Goal: Task Accomplishment & Management: Manage account settings

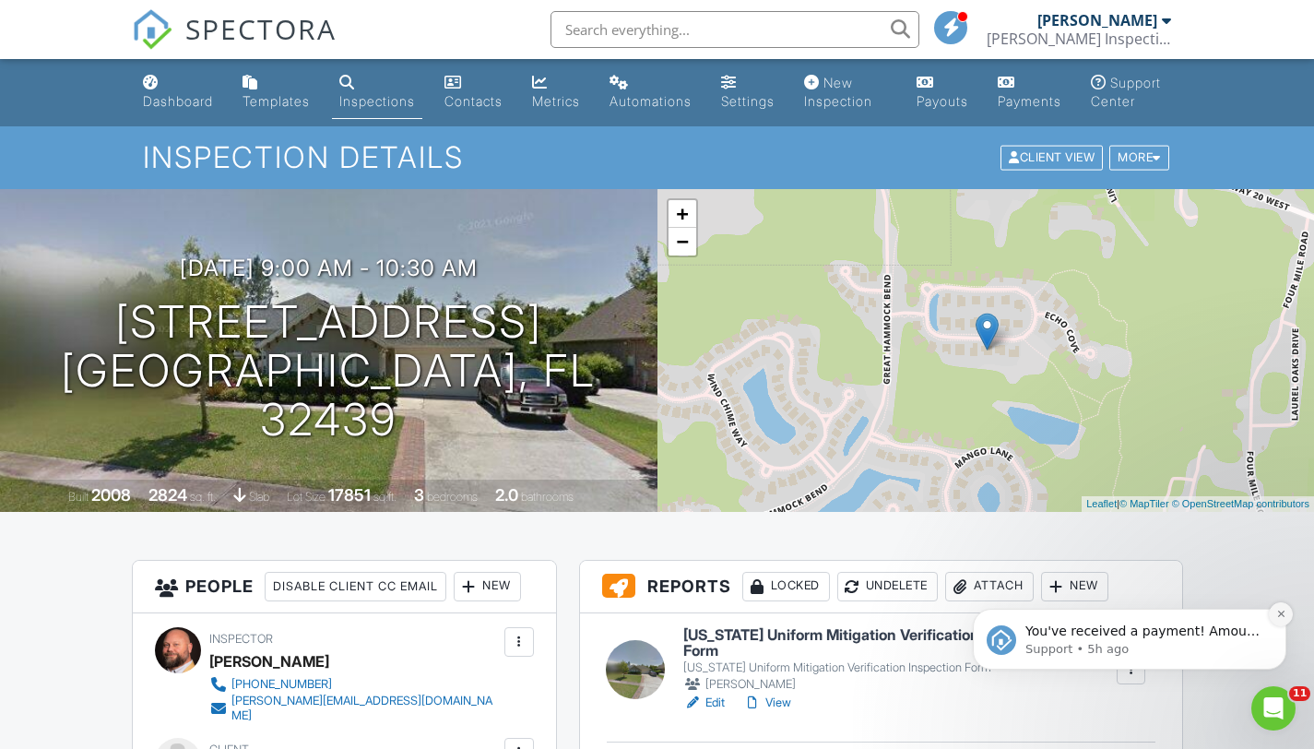
click at [1288, 616] on button "Dismiss notification" at bounding box center [1281, 614] width 24 height 24
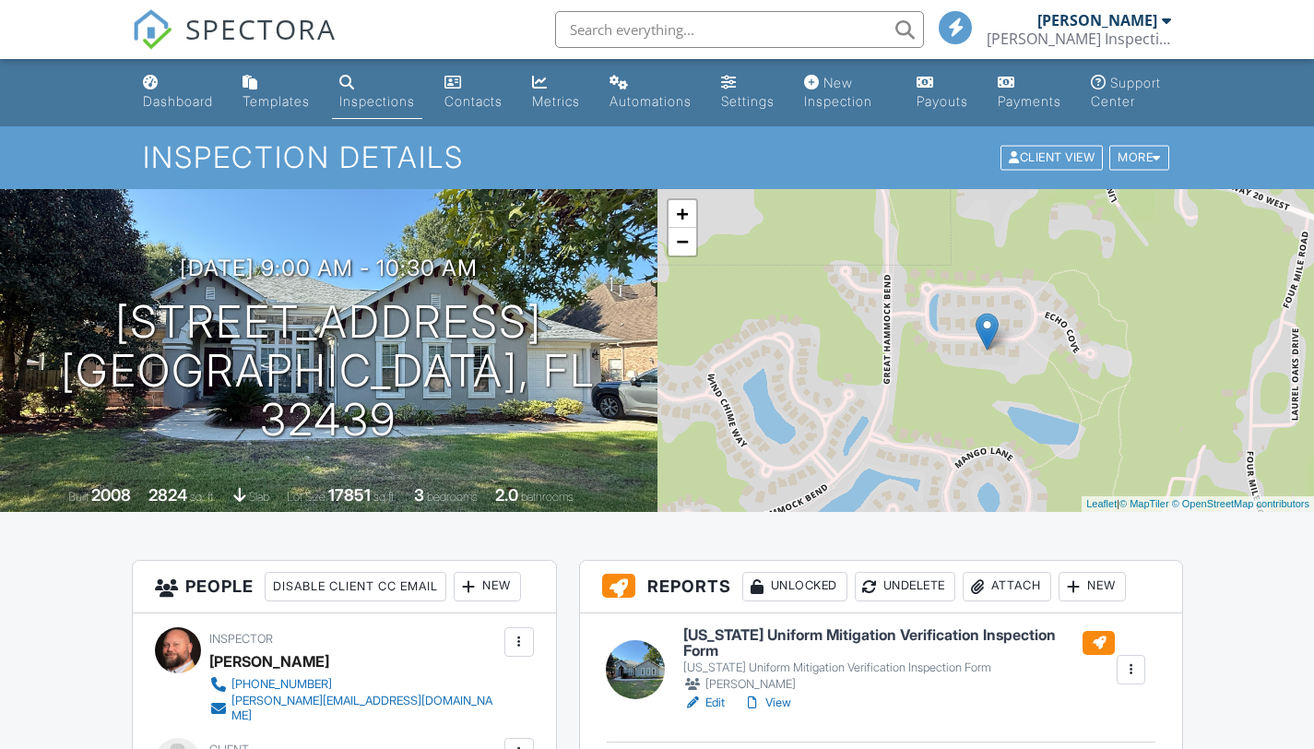
scroll to position [171, 0]
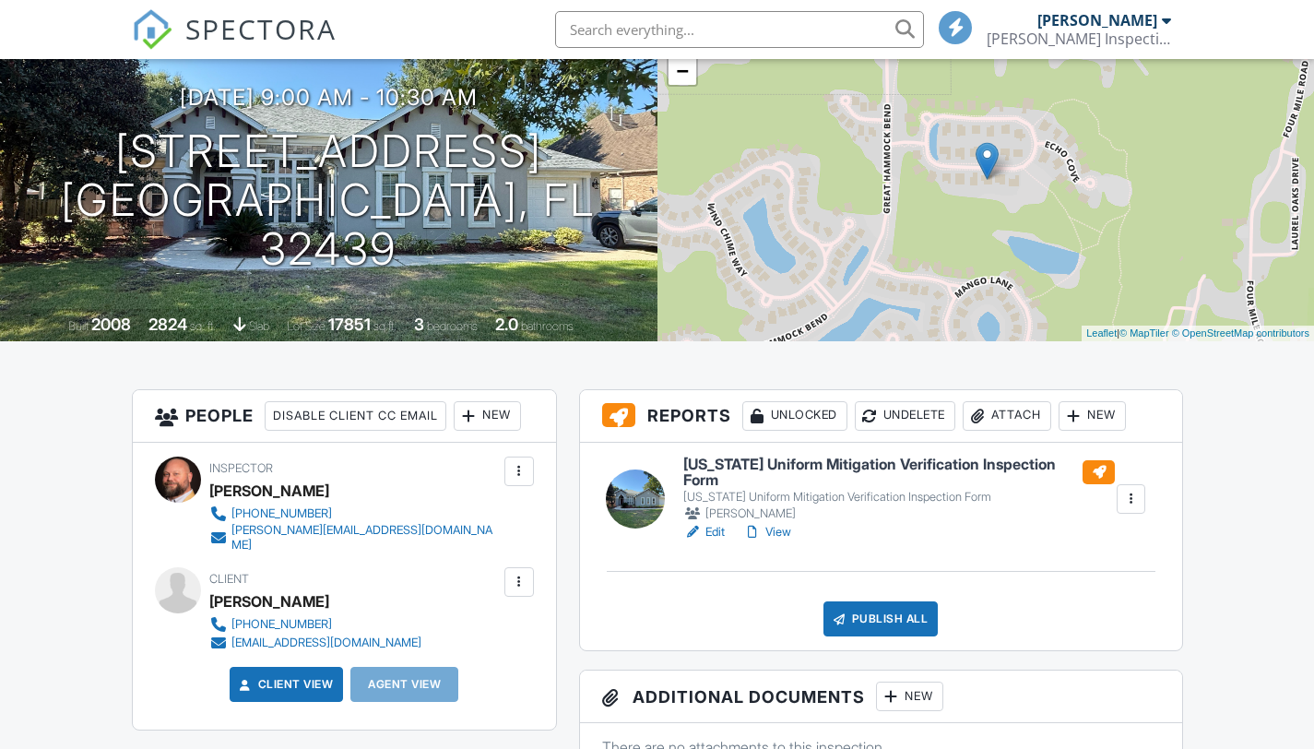
click at [712, 535] on link "Edit" at bounding box center [703, 532] width 41 height 18
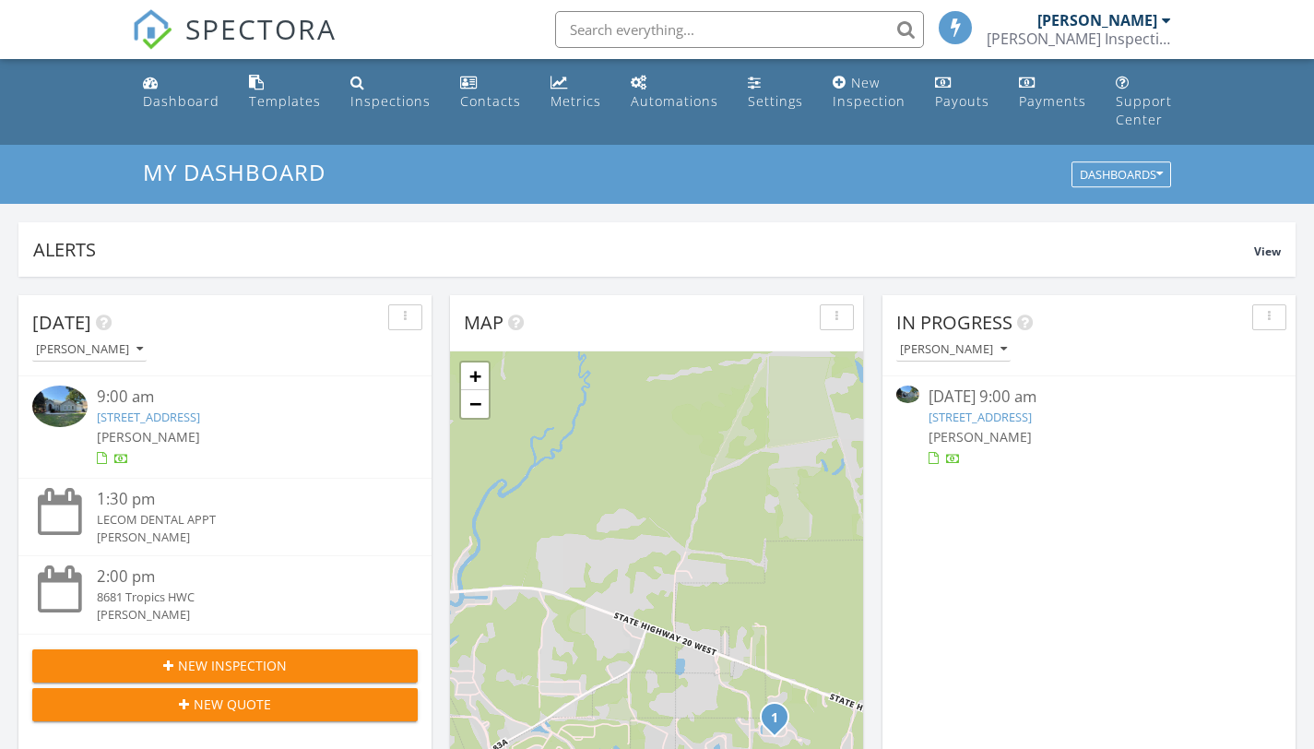
scroll to position [9, 9]
click at [966, 410] on link "158 Whispering Way, Freeport, FL 32439" at bounding box center [980, 417] width 103 height 17
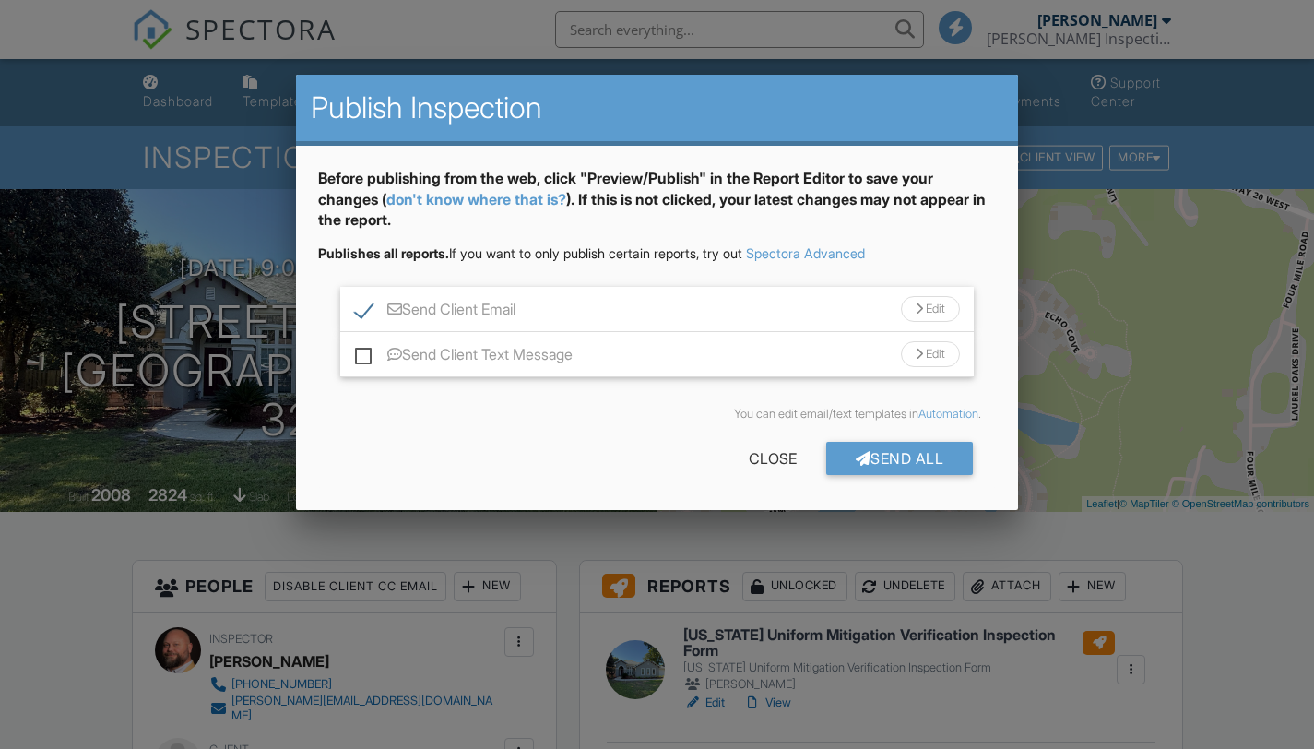
click at [901, 456] on div "Send All" at bounding box center [900, 458] width 148 height 33
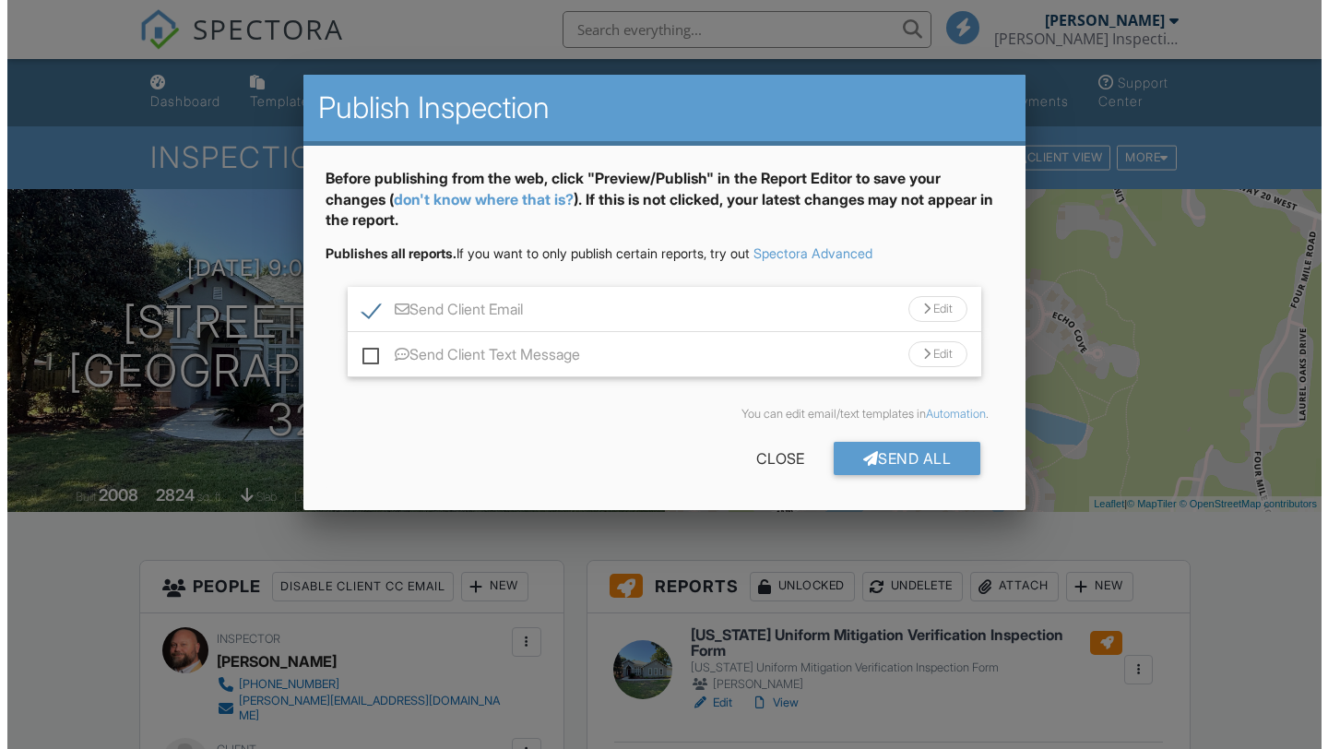
scroll to position [578, 0]
